Goal: Transaction & Acquisition: Book appointment/travel/reservation

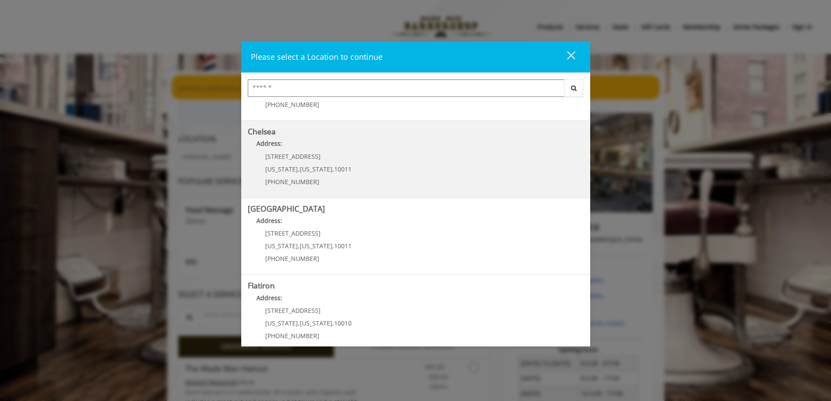
scroll to position [145, 0]
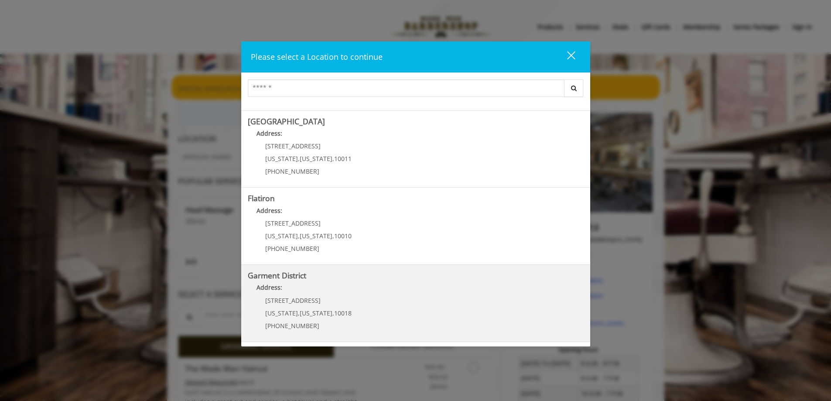
click at [409, 309] on District "Garment District Address: [STREET_ADDRESS][US_STATE][US_STATE] (212) 997-4247" at bounding box center [416, 303] width 336 height 64
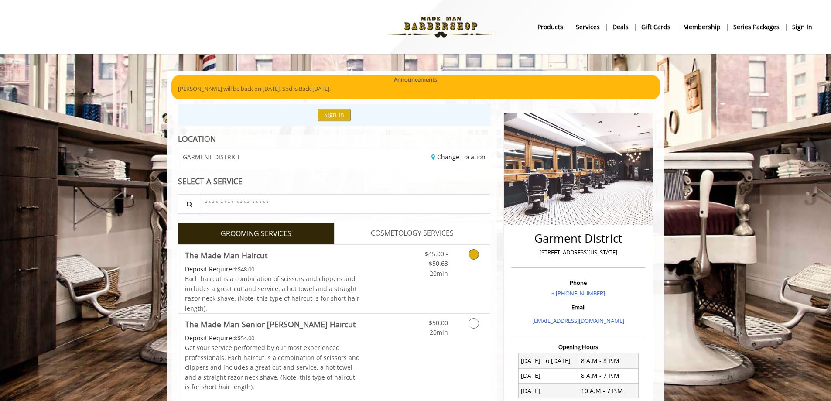
click at [406, 273] on div "$45.00 - $50.63 20min" at bounding box center [429, 262] width 49 height 34
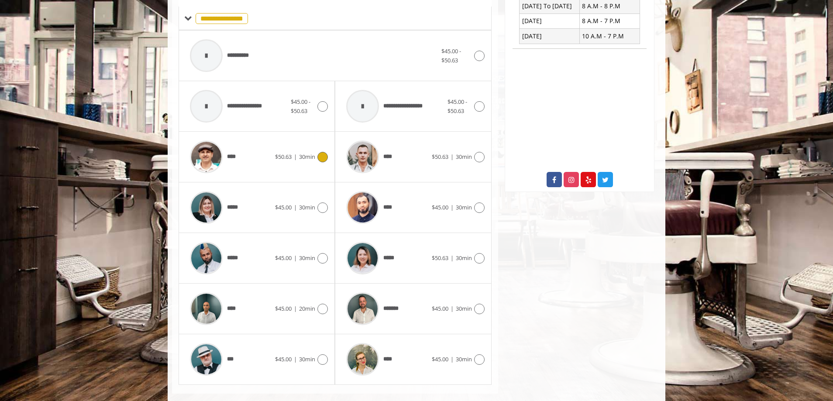
scroll to position [369, 0]
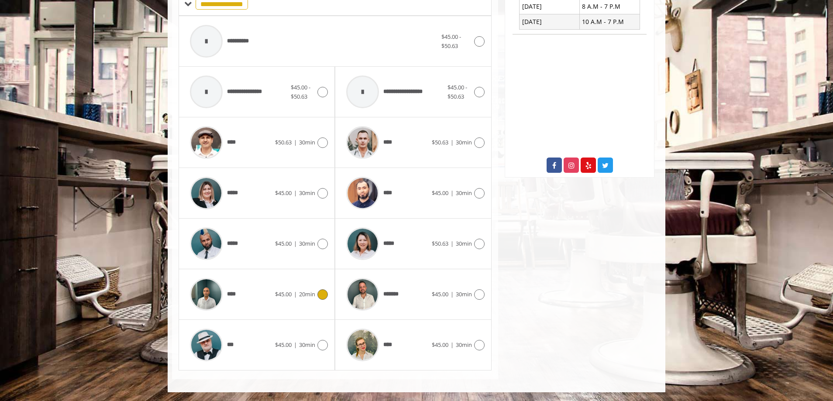
click at [278, 289] on div "$45.00 | 20min" at bounding box center [301, 294] width 53 height 10
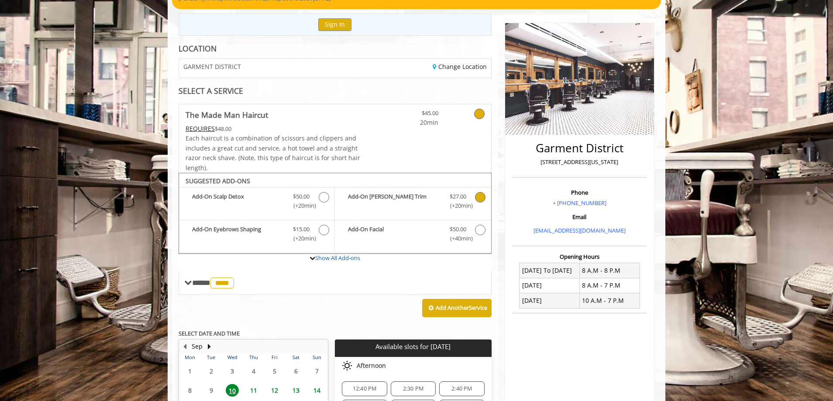
scroll to position [221, 0]
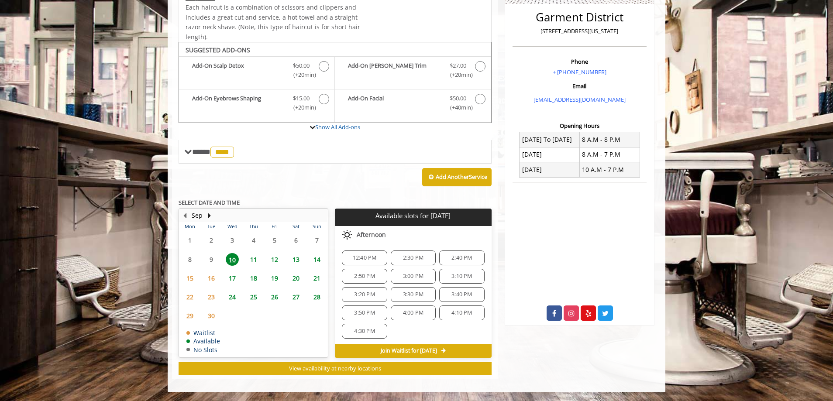
click at [364, 260] on span "12:40 PM" at bounding box center [365, 257] width 24 height 7
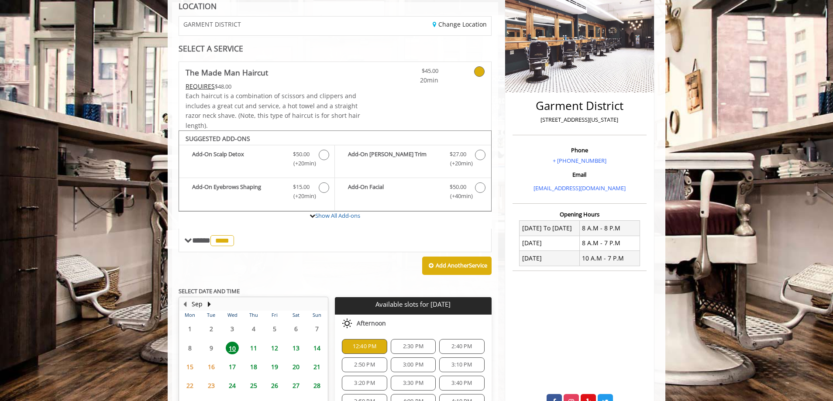
scroll to position [117, 0]
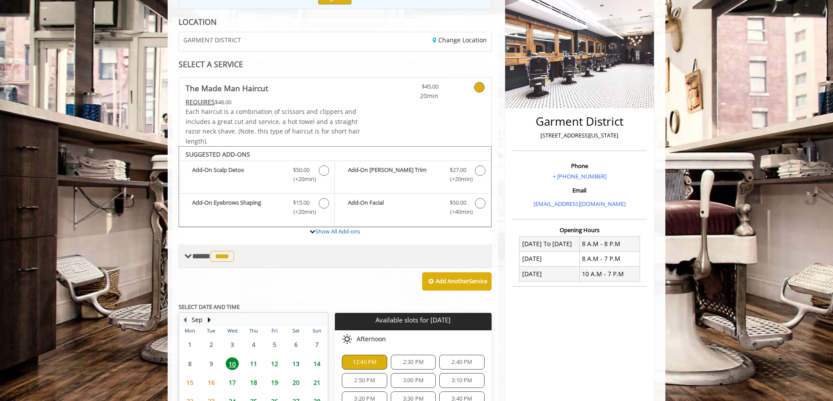
click at [220, 253] on span "****" at bounding box center [222, 256] width 24 height 11
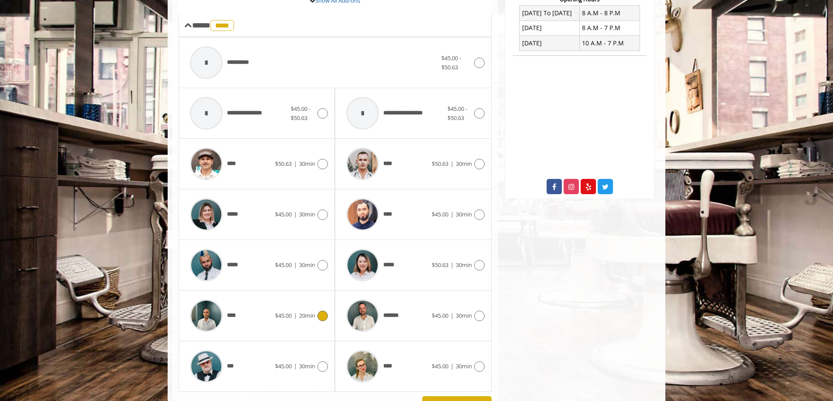
scroll to position [335, 0]
